Goal: Find contact information: Obtain details needed to contact an individual or organization

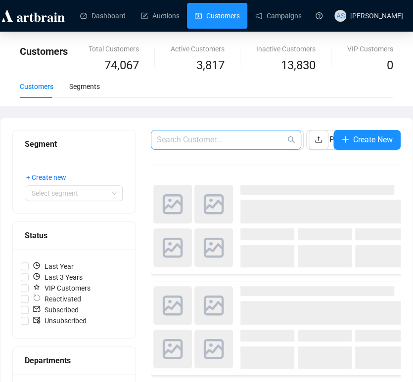
click at [213, 131] on span at bounding box center [226, 140] width 150 height 20
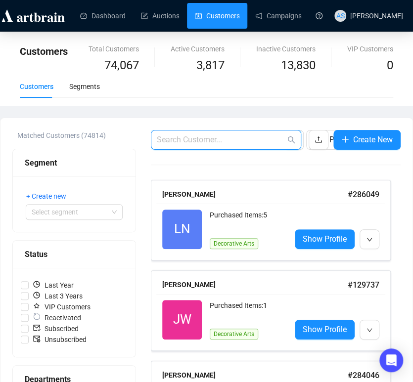
click at [213, 139] on input "text" at bounding box center [221, 140] width 128 height 12
type input "[PERSON_NAME]"
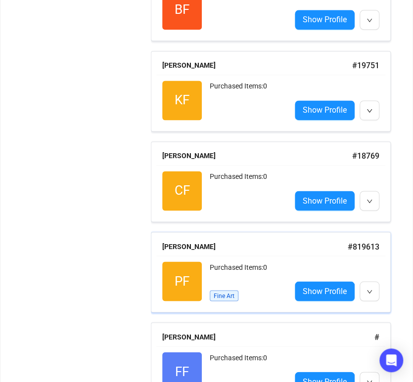
scroll to position [1683, 0]
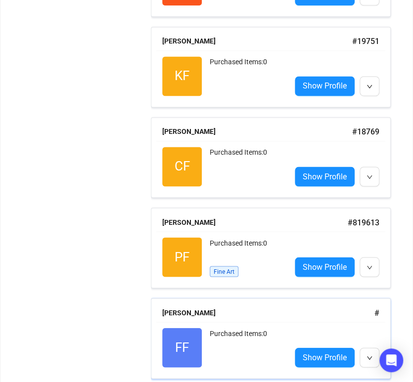
click at [204, 322] on div "FF Reactivated Purchased Items: 0 Show Profile" at bounding box center [270, 347] width 229 height 51
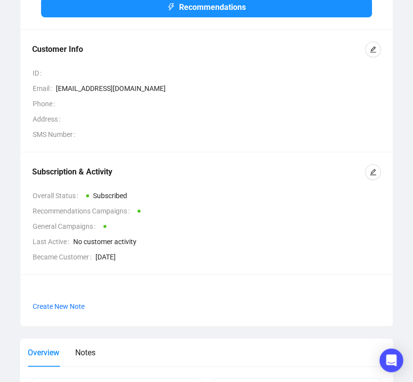
scroll to position [110, 0]
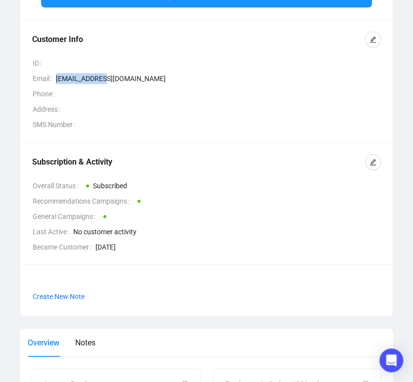
drag, startPoint x: 105, startPoint y: 77, endPoint x: 55, endPoint y: 77, distance: 50.4
click at [56, 77] on span "[EMAIL_ADDRESS][DOMAIN_NAME]" at bounding box center [218, 78] width 325 height 11
copy span "[EMAIL_ADDRESS][DOMAIN_NAME]"
